Goal: Contribute content

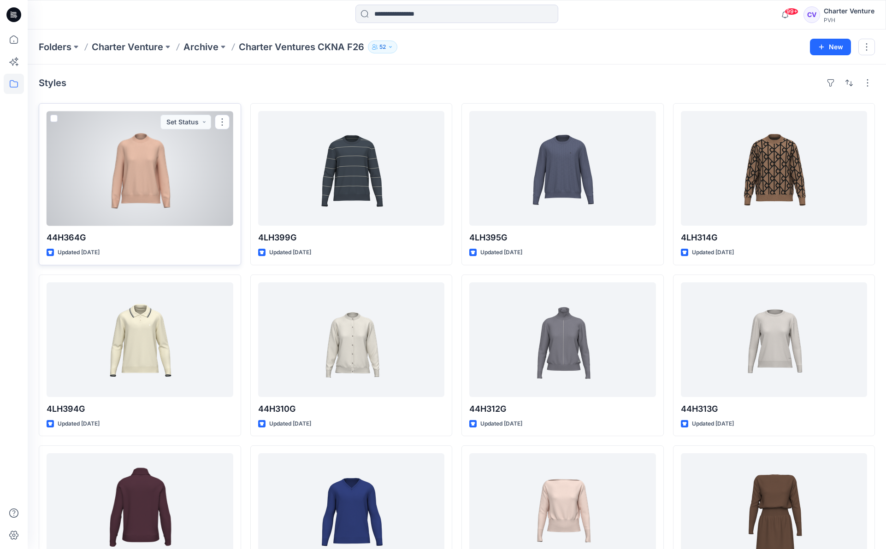
click at [168, 170] on div at bounding box center [140, 168] width 187 height 115
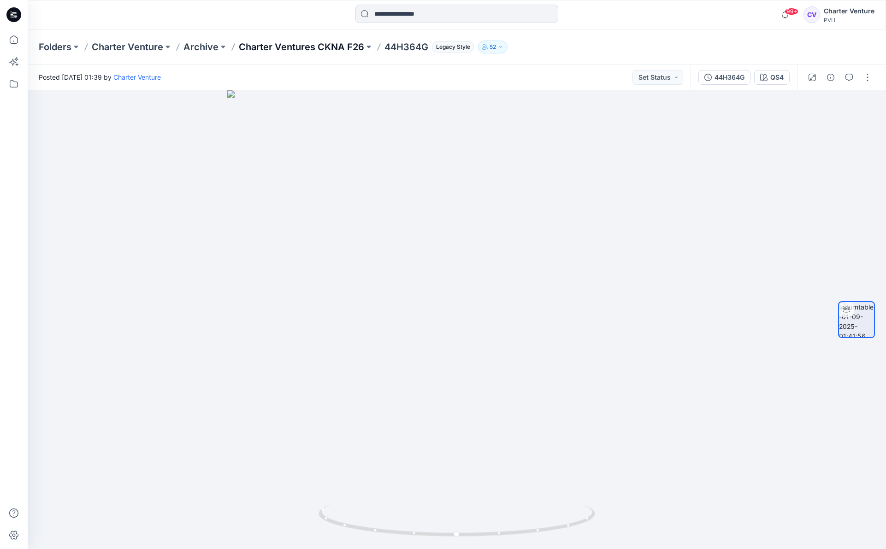
click at [341, 45] on p "Charter Ventures CKNA F26" at bounding box center [301, 47] width 125 height 13
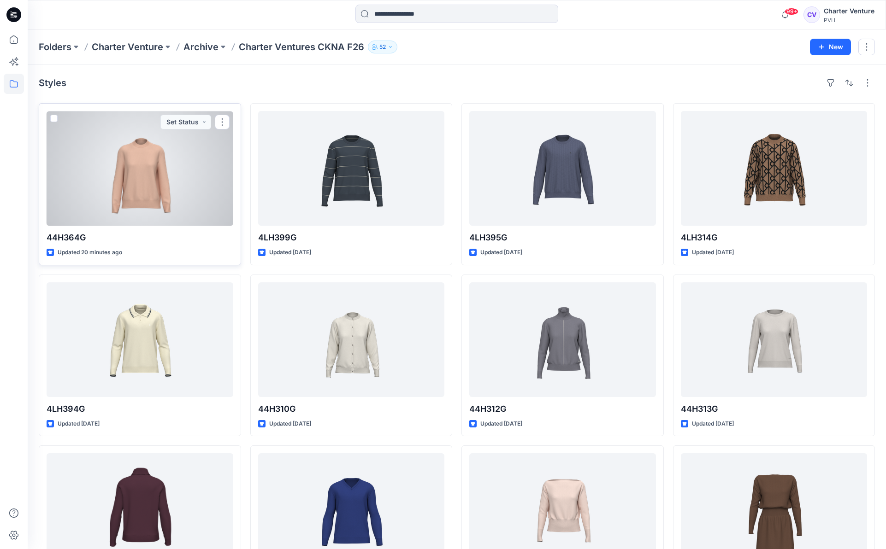
click at [180, 161] on div at bounding box center [140, 168] width 187 height 115
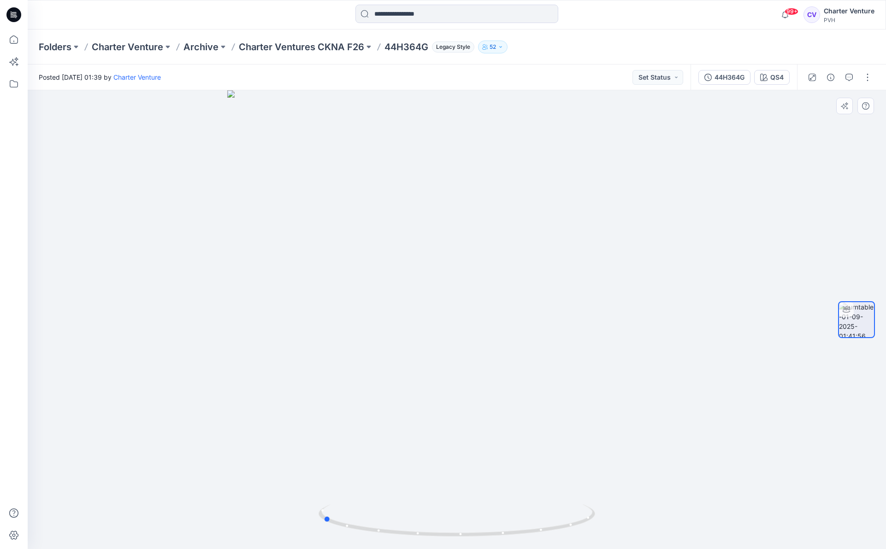
drag, startPoint x: 458, startPoint y: 535, endPoint x: 600, endPoint y: 525, distance: 142.7
click at [600, 525] on div at bounding box center [457, 319] width 858 height 459
click at [343, 50] on p "Charter Ventures CKNA F26" at bounding box center [301, 47] width 125 height 13
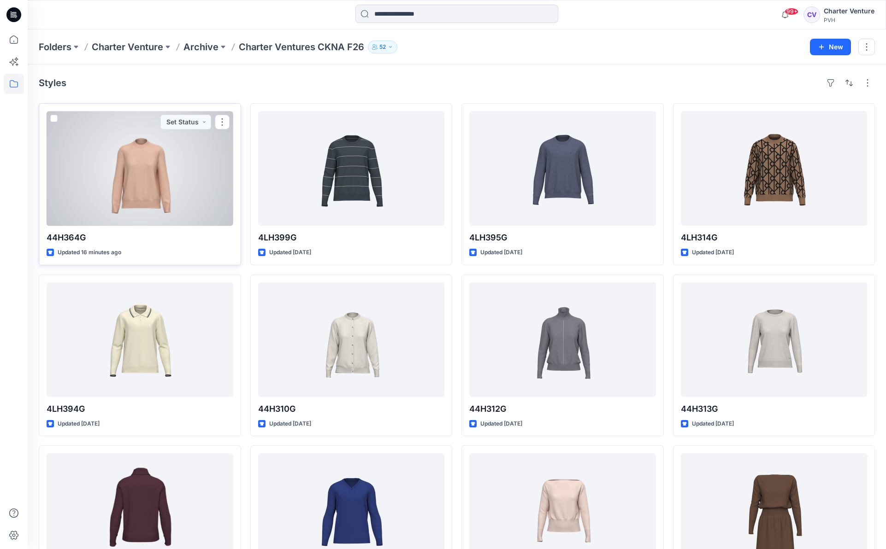
click at [147, 190] on div at bounding box center [140, 168] width 187 height 115
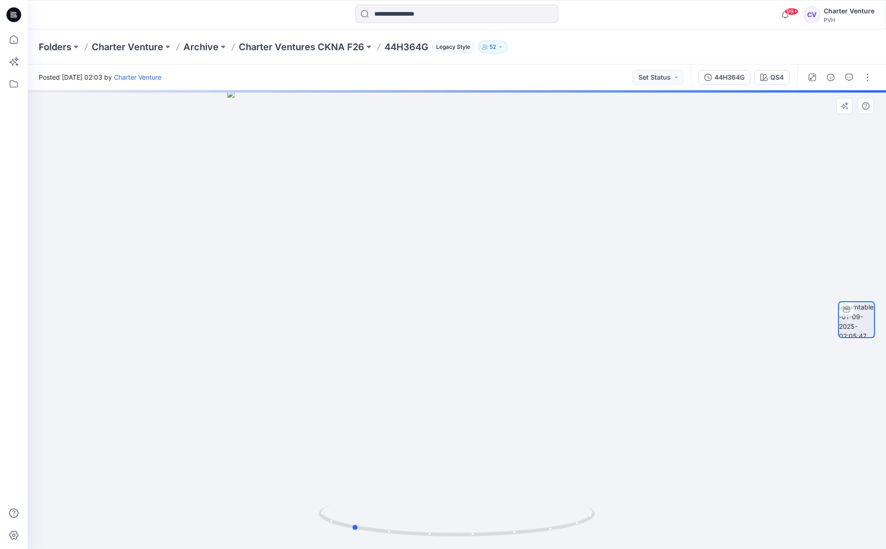
drag, startPoint x: 460, startPoint y: 537, endPoint x: 631, endPoint y: 521, distance: 172.2
click at [631, 521] on div at bounding box center [457, 319] width 858 height 459
click at [863, 80] on button "button" at bounding box center [867, 77] width 15 height 15
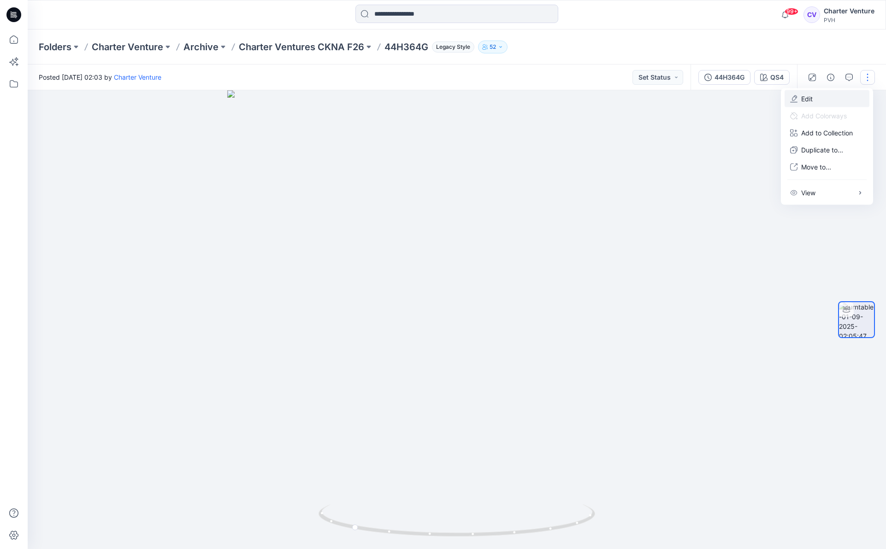
click at [821, 100] on button "Edit" at bounding box center [826, 98] width 85 height 17
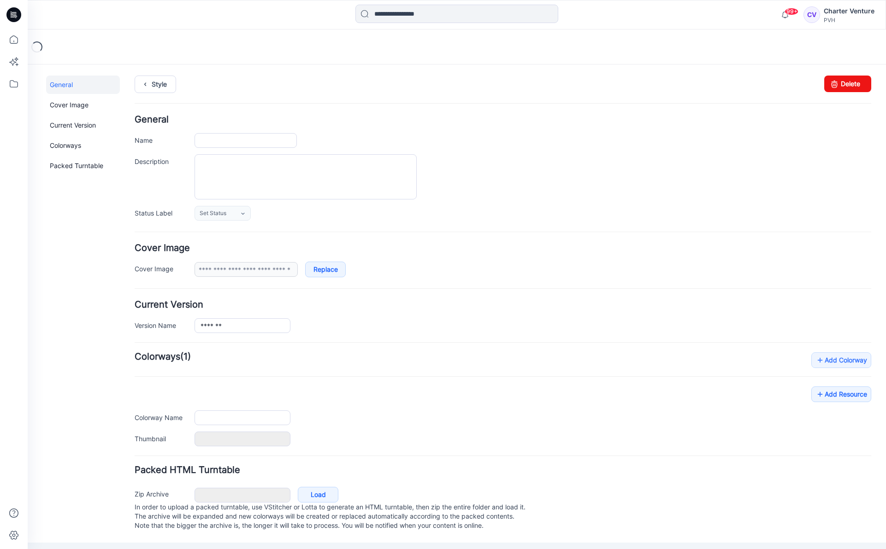
type input "*******"
type input "***"
type input "**********"
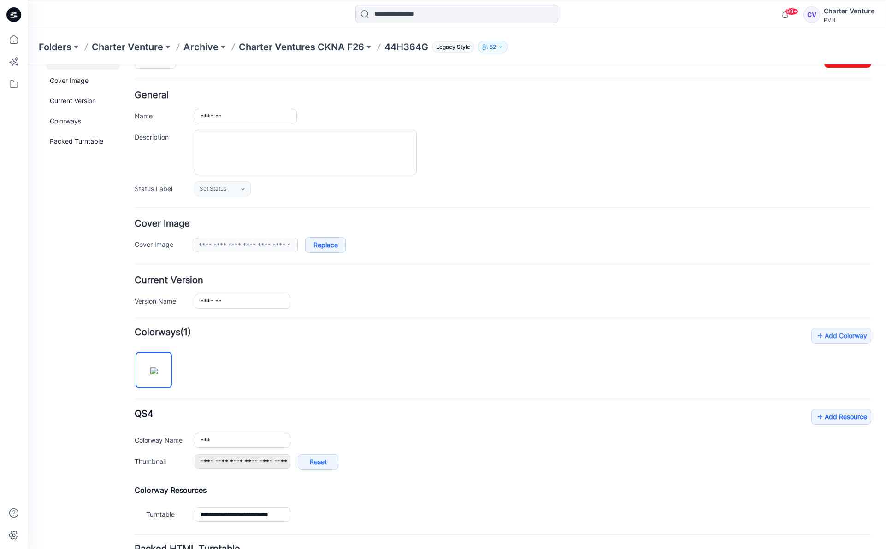
scroll to position [35, 0]
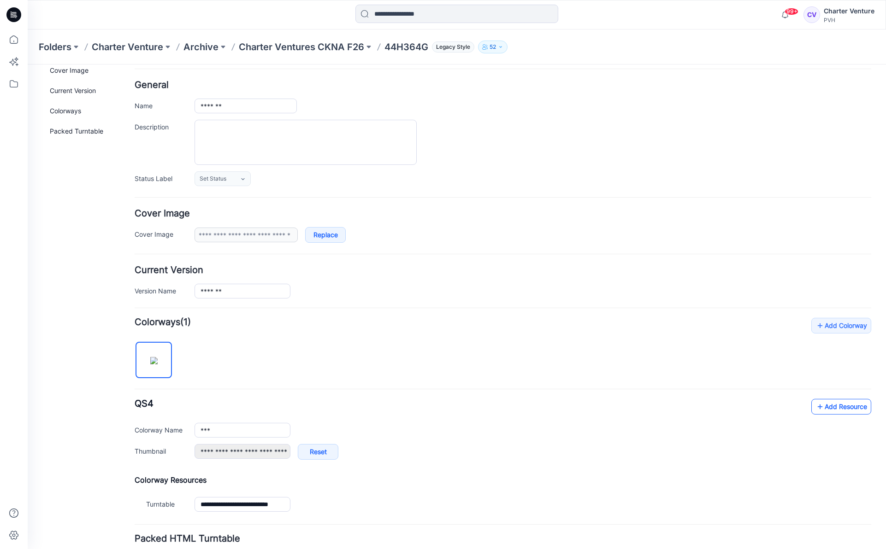
click at [846, 406] on link "Add Resource" at bounding box center [841, 407] width 60 height 16
click at [842, 402] on link "Add Resource" at bounding box center [841, 407] width 60 height 16
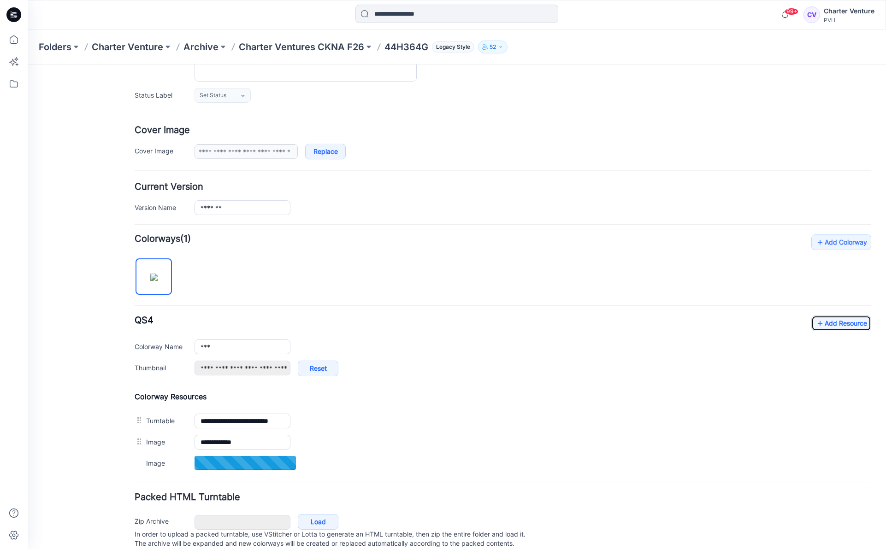
scroll to position [148, 0]
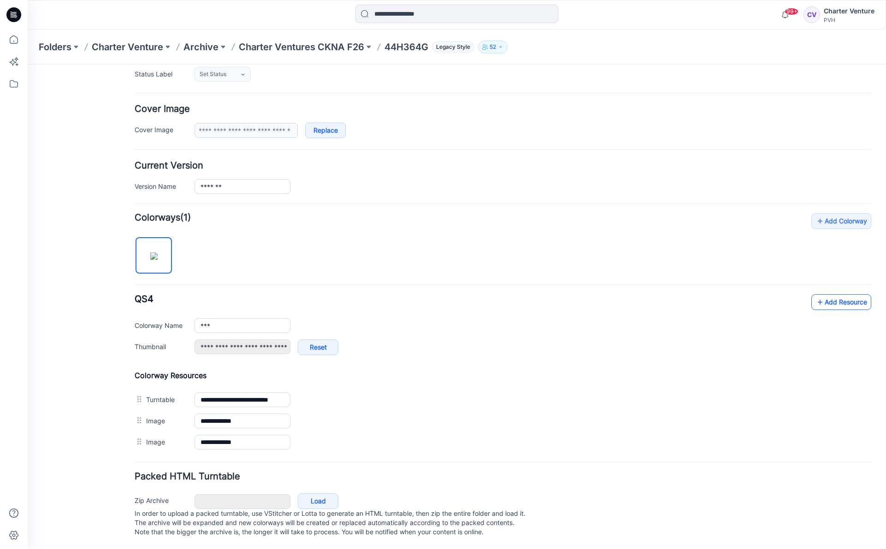
click at [844, 294] on link "Add Resource" at bounding box center [841, 302] width 60 height 16
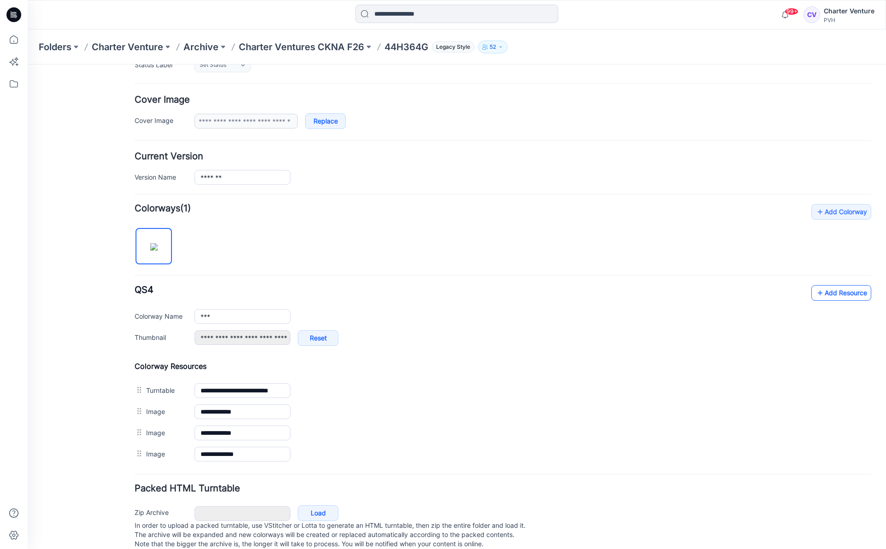
click at [842, 297] on link "Add Resource" at bounding box center [841, 293] width 60 height 16
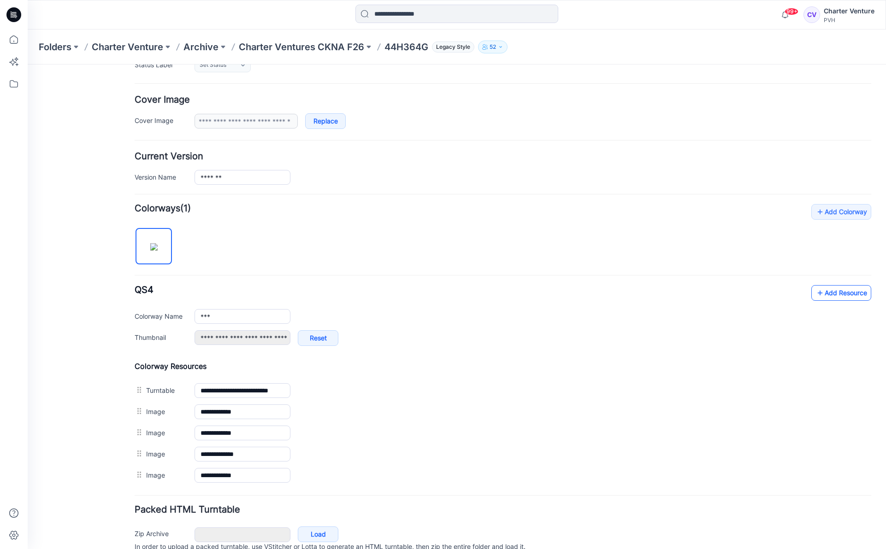
click at [846, 294] on link "Add Resource" at bounding box center [841, 293] width 60 height 16
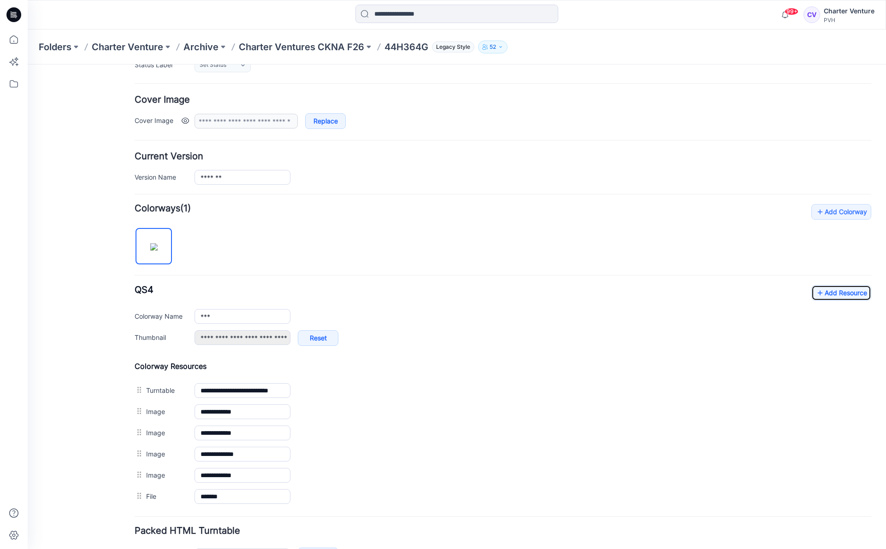
scroll to position [0, 0]
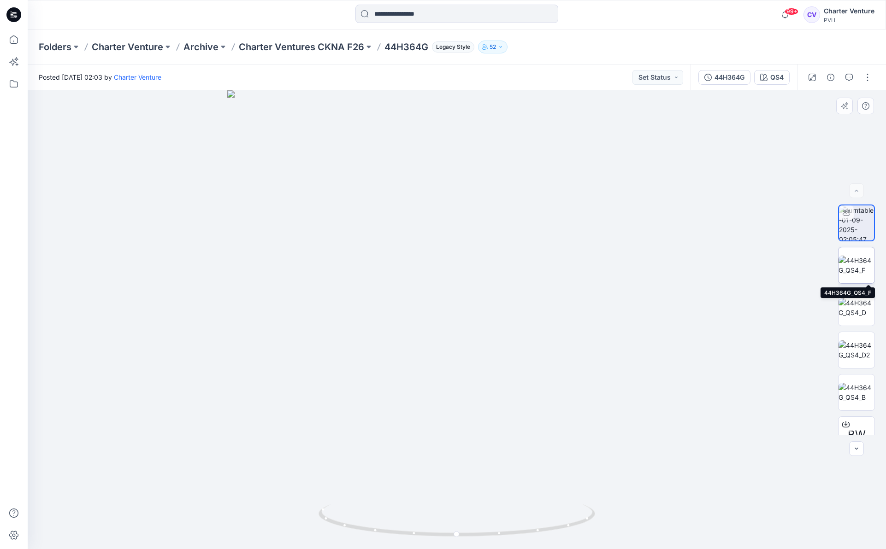
click at [867, 274] on img at bounding box center [856, 265] width 36 height 19
click at [858, 310] on img at bounding box center [856, 307] width 36 height 19
click at [863, 352] on img at bounding box center [856, 350] width 36 height 19
click at [860, 384] on img at bounding box center [856, 392] width 36 height 19
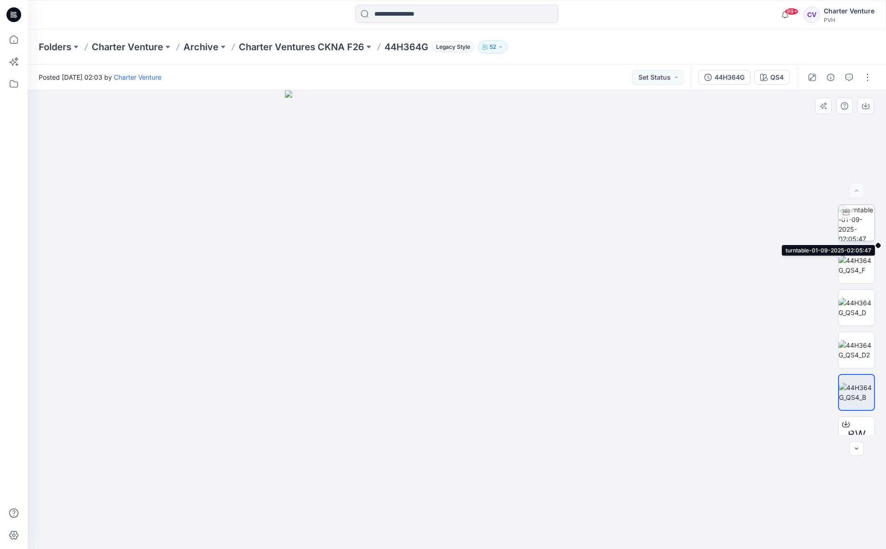
click at [856, 234] on img at bounding box center [856, 223] width 36 height 36
click at [296, 50] on p "Charter Ventures CKNA F26" at bounding box center [301, 47] width 125 height 13
